Goal: Task Accomplishment & Management: Manage account settings

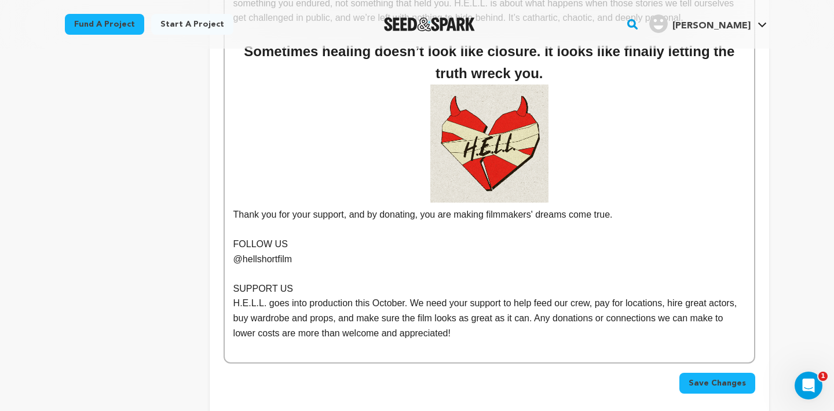
scroll to position [2821, 0]
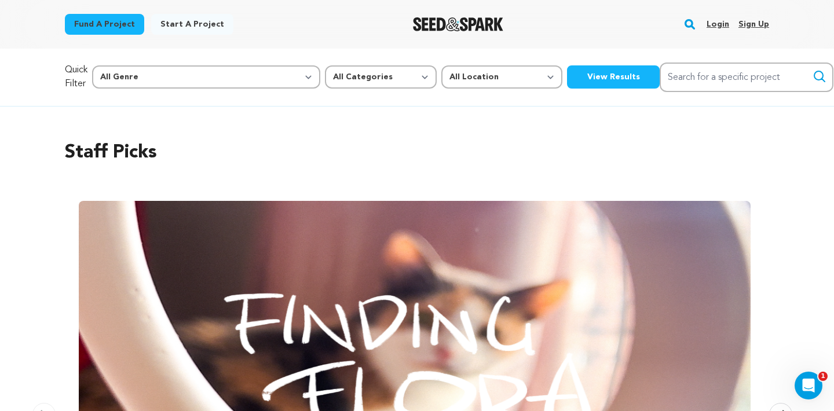
click at [715, 20] on link "Login" at bounding box center [717, 24] width 23 height 19
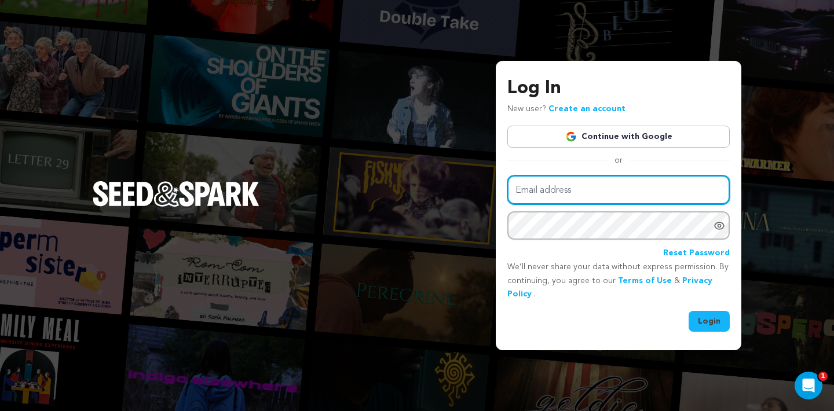
type input "juliathicks@gmail.com"
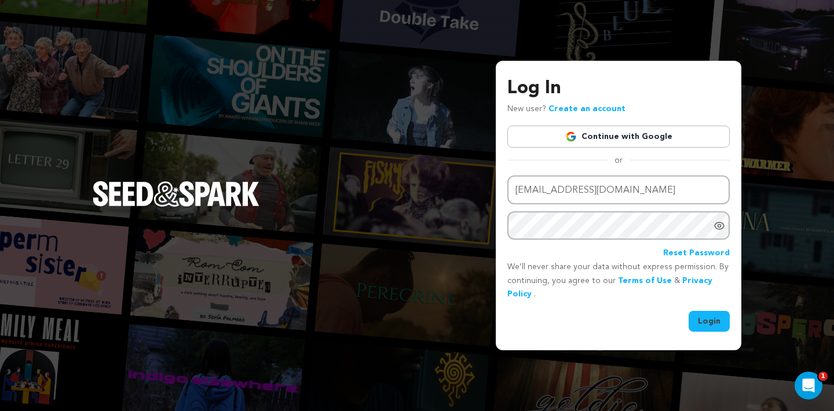
click at [707, 315] on button "Login" at bounding box center [708, 321] width 41 height 21
